Goal: Task Accomplishment & Management: Manage account settings

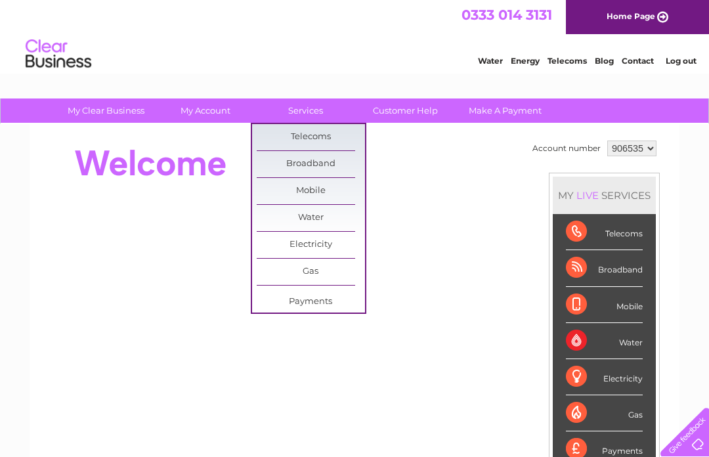
click at [635, 77] on html "0333 014 3131 Home Page Water Energy Telecoms Blog Contact Log out" at bounding box center [354, 38] width 709 height 77
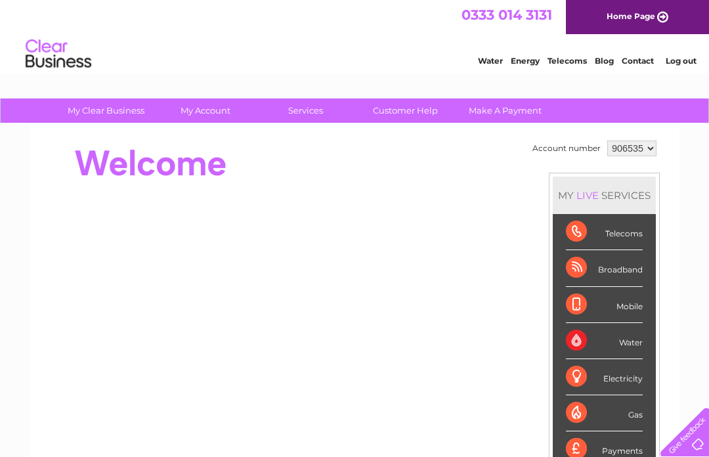
click at [640, 57] on link "Contact" at bounding box center [637, 61] width 32 height 10
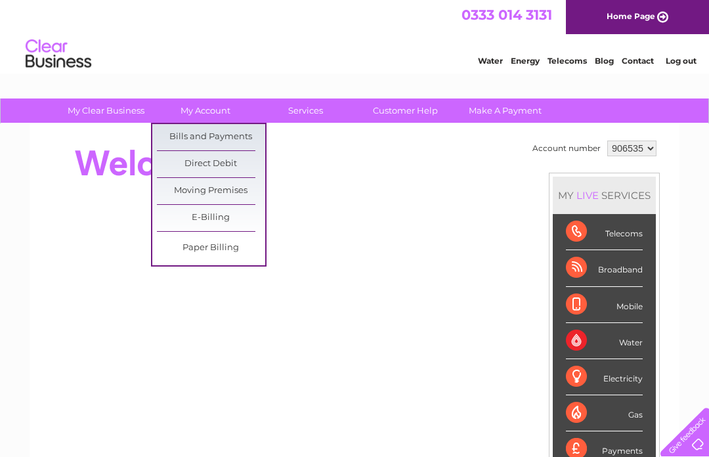
click at [239, 130] on link "Bills and Payments" at bounding box center [211, 137] width 108 height 26
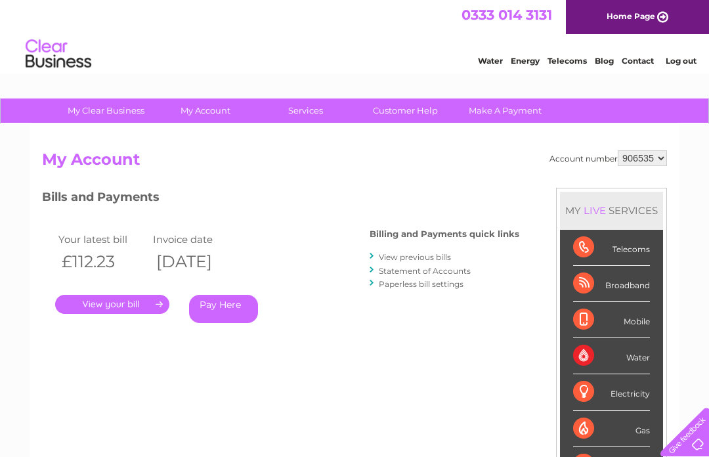
click at [142, 296] on link "." at bounding box center [112, 304] width 114 height 19
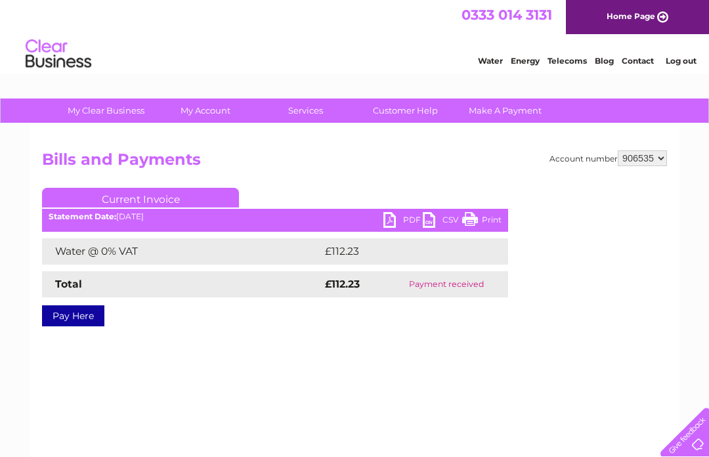
click at [401, 217] on link "PDF" at bounding box center [402, 221] width 39 height 19
